Goal: Task Accomplishment & Management: Manage account settings

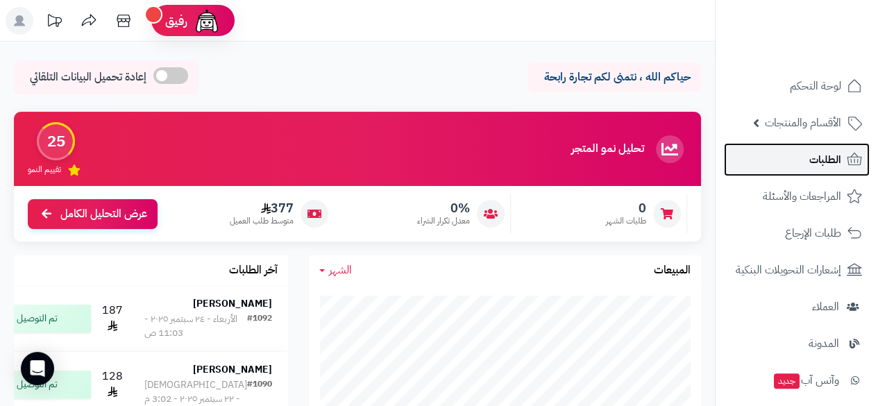
click at [815, 158] on span "الطلبات" at bounding box center [826, 159] width 32 height 19
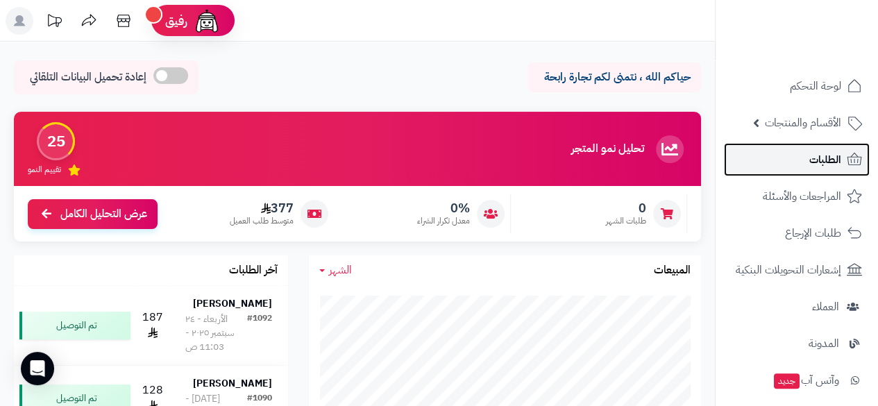
click at [794, 160] on link "الطلبات" at bounding box center [797, 159] width 146 height 33
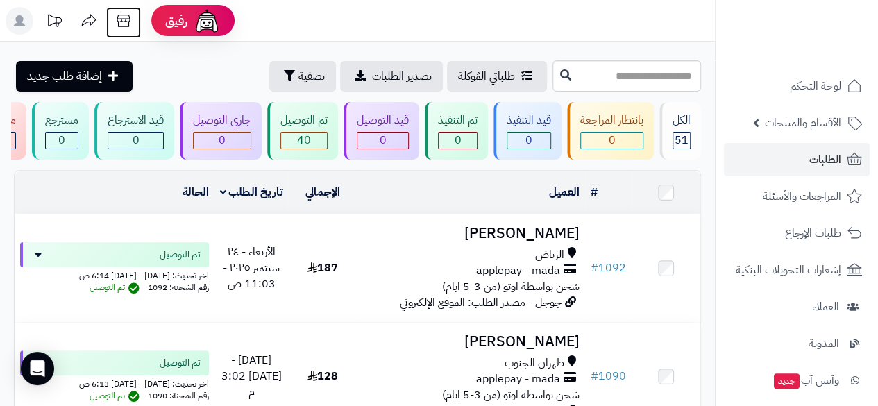
click at [125, 20] on icon at bounding box center [124, 21] width 28 height 28
